Goal: Information Seeking & Learning: Learn about a topic

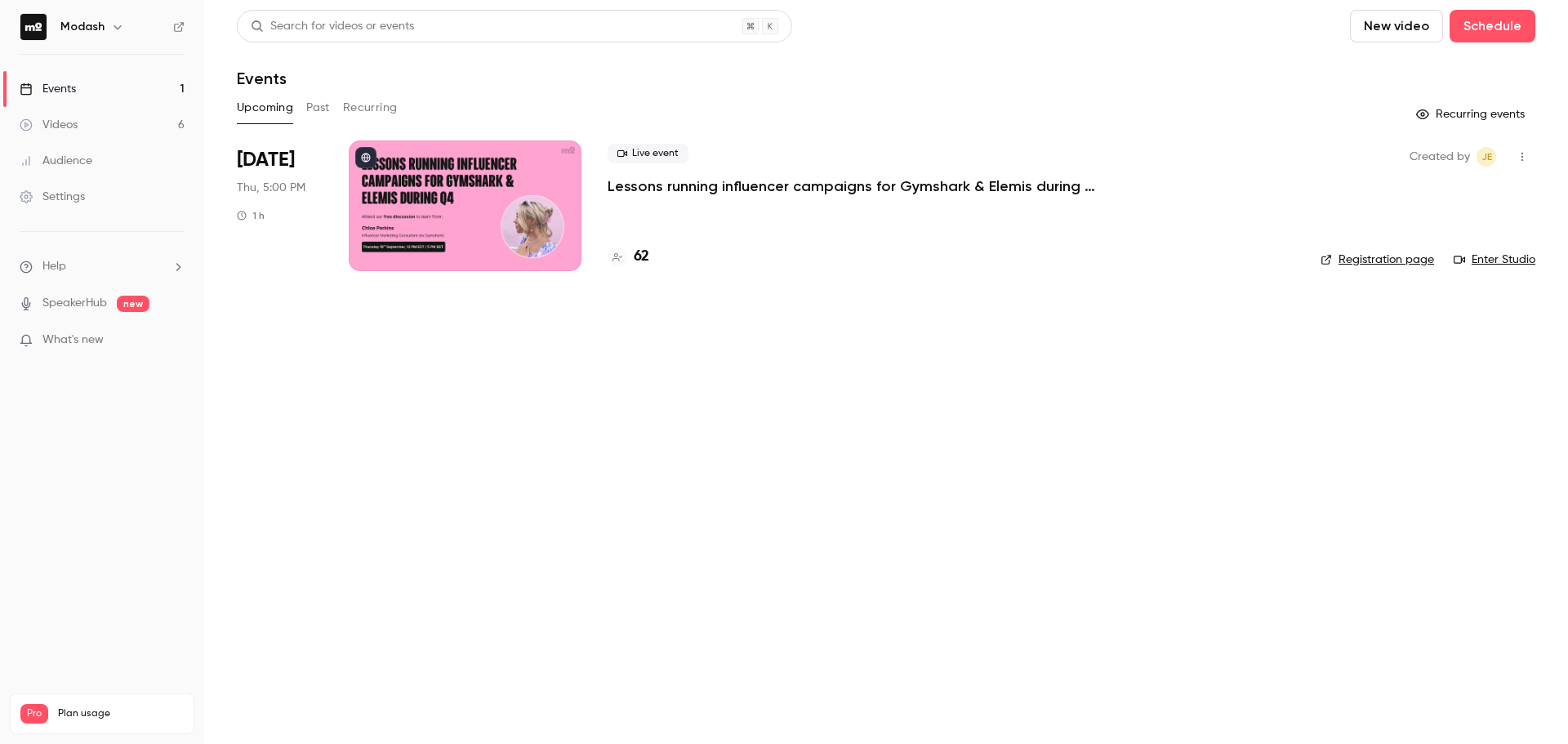
click at [1020, 189] on p "Lessons running influencer campaigns for Gymshark & Elemis during Q4" at bounding box center [853, 186] width 490 height 20
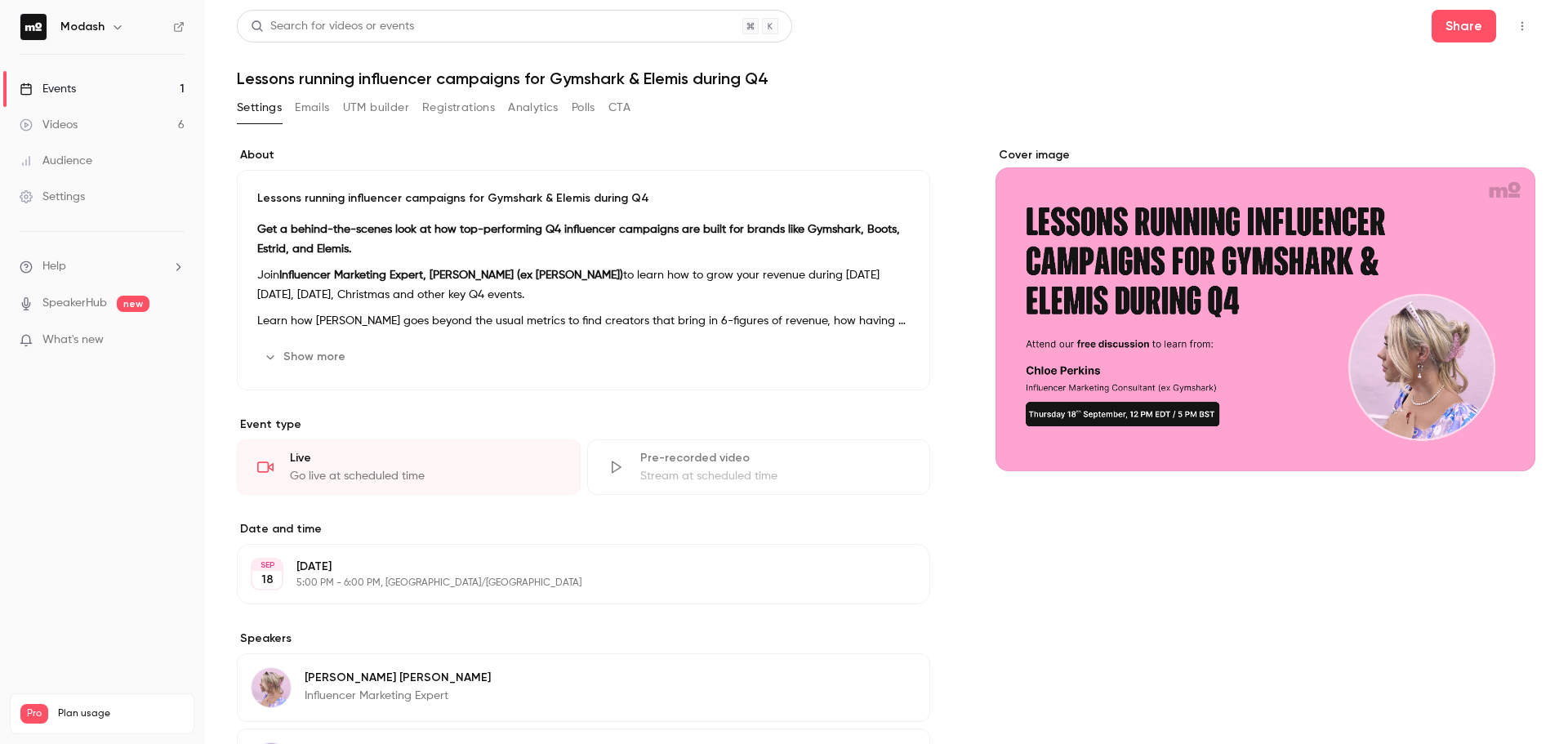
click at [457, 107] on button "Registrations" at bounding box center [458, 107] width 72 height 26
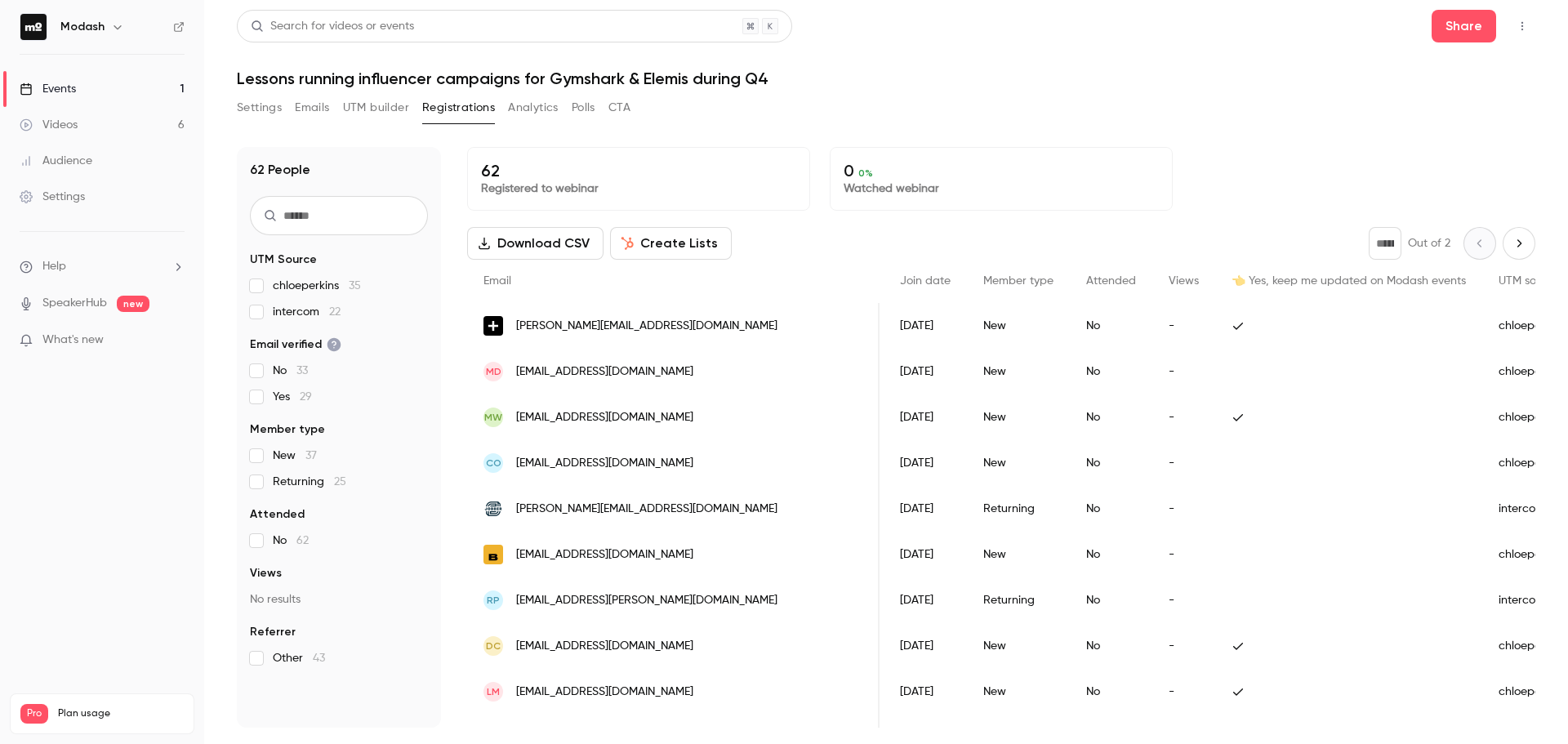
scroll to position [0, 626]
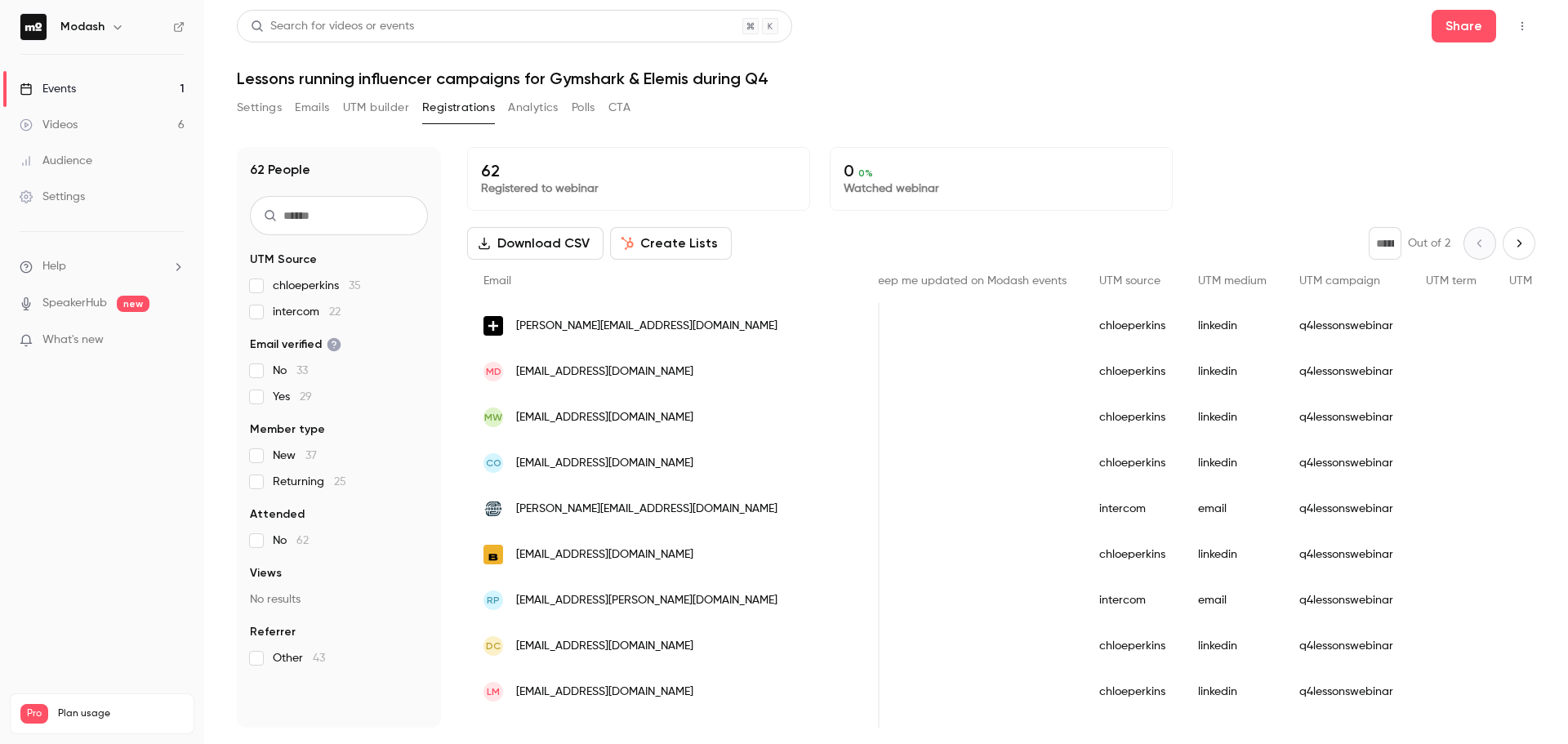
drag, startPoint x: 782, startPoint y: 301, endPoint x: 938, endPoint y: 285, distance: 156.8
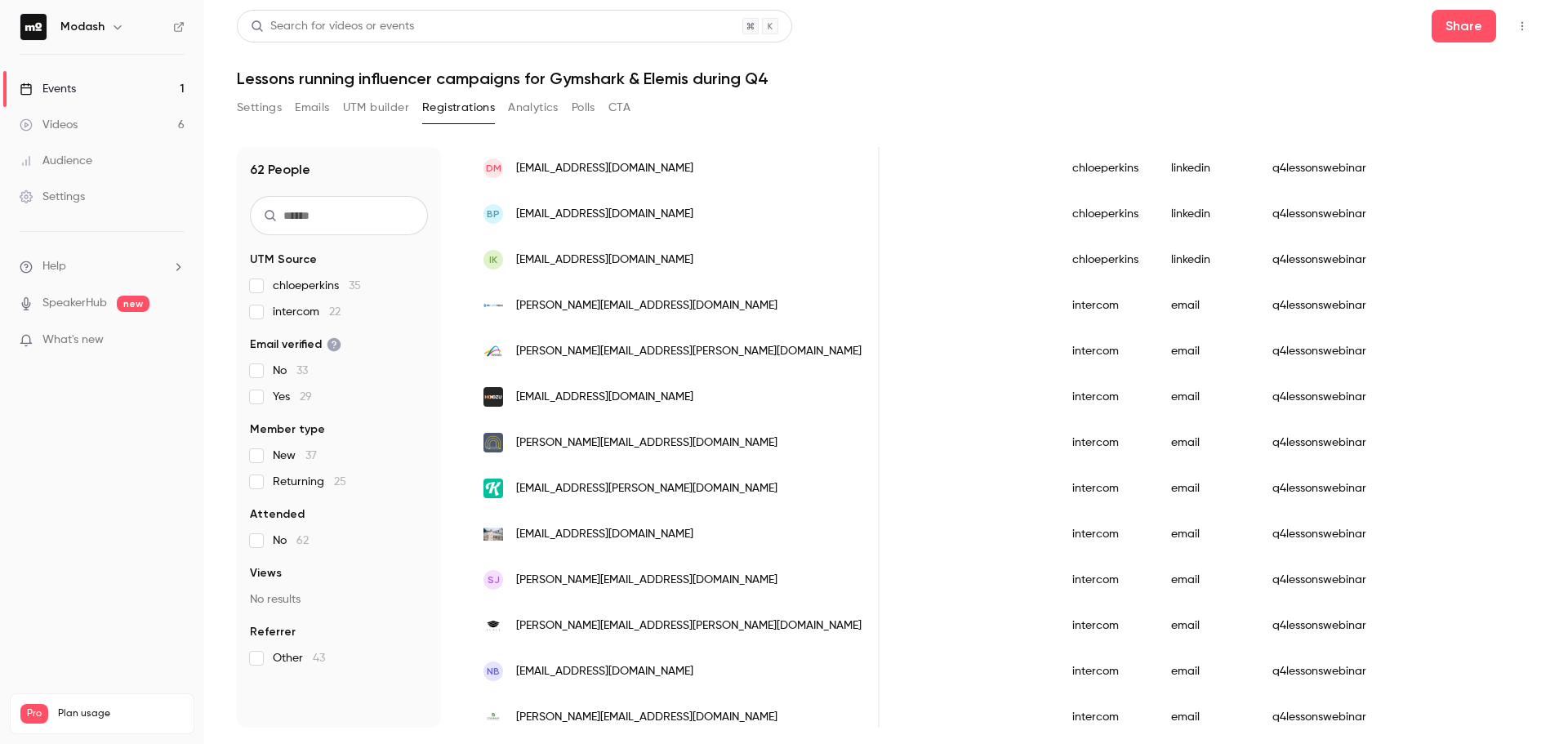
scroll to position [1874, 0]
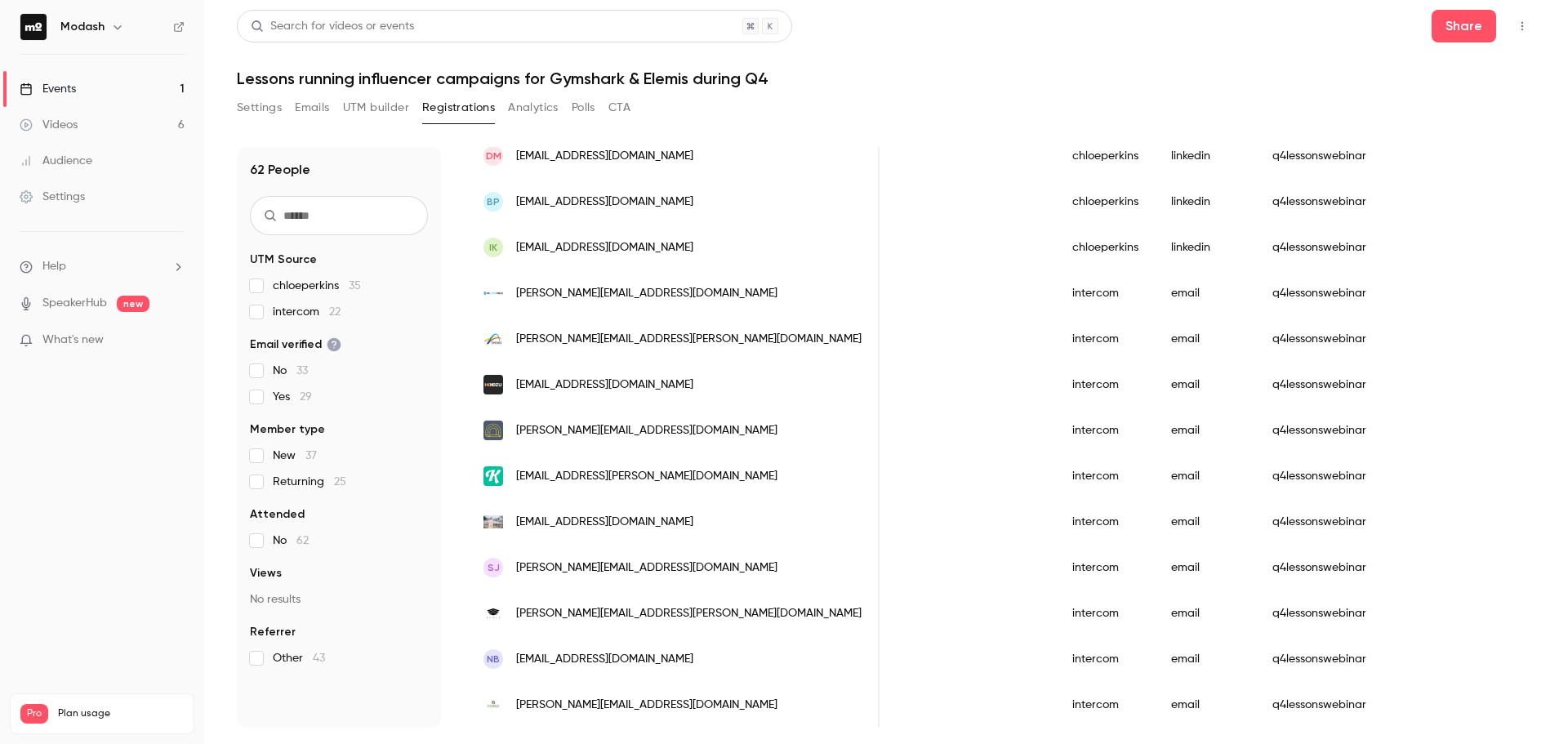
click at [449, 113] on button "Registrations" at bounding box center [458, 107] width 72 height 26
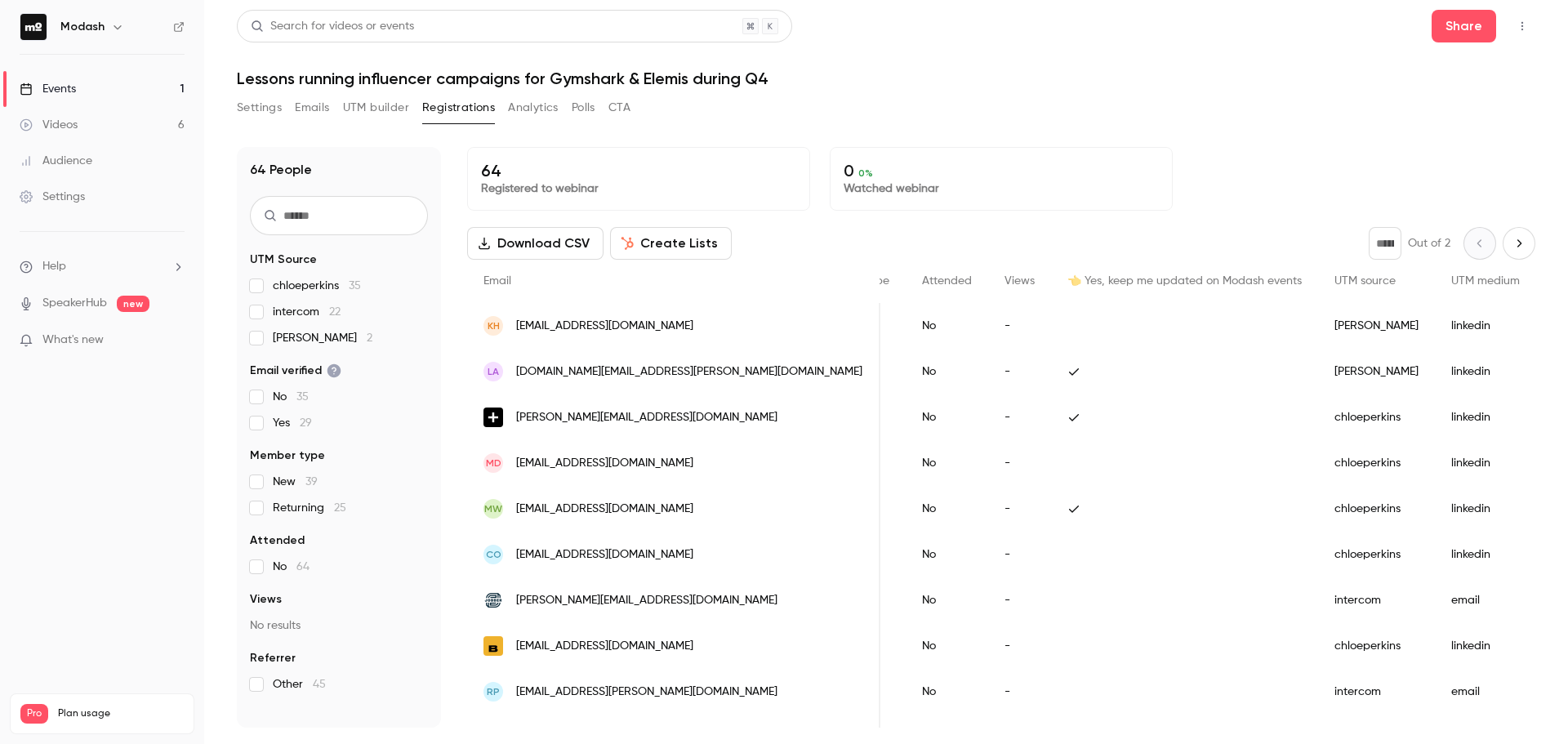
scroll to position [0, 626]
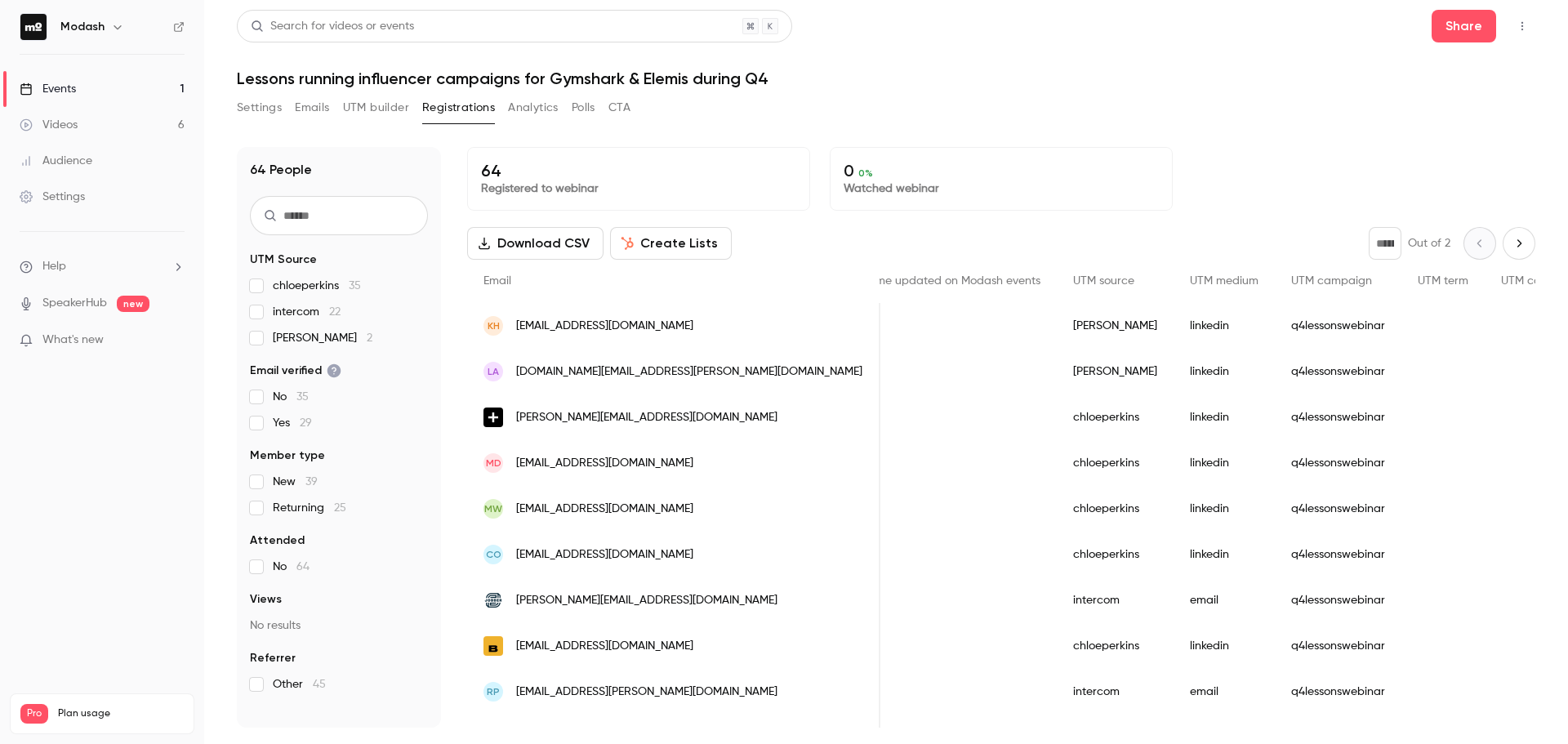
drag, startPoint x: 845, startPoint y: 392, endPoint x: 1008, endPoint y: 198, distance: 253.4
